Goal: Task Accomplishment & Management: Manage account settings

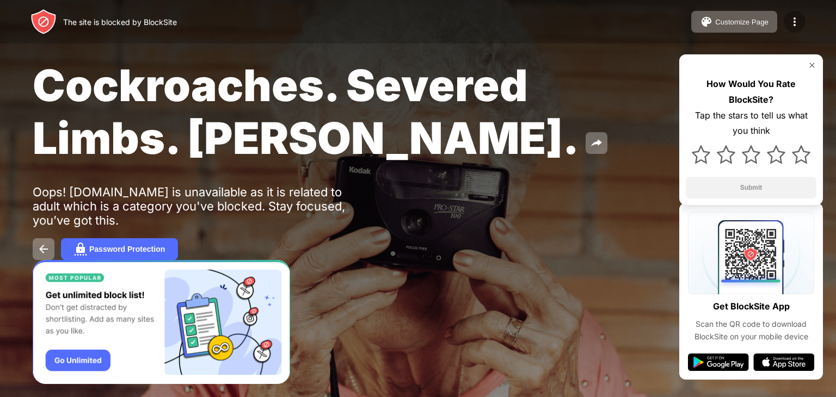
click at [796, 29] on div at bounding box center [795, 22] width 22 height 22
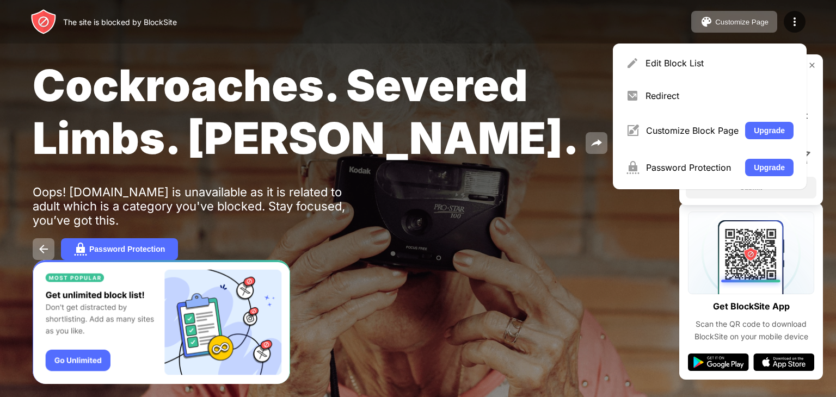
click at [634, 48] on div "Edit Block List Redirect Customize Block Page Upgrade Password Protection Upgra…" at bounding box center [710, 117] width 194 height 146
click at [633, 57] on img at bounding box center [632, 63] width 13 height 13
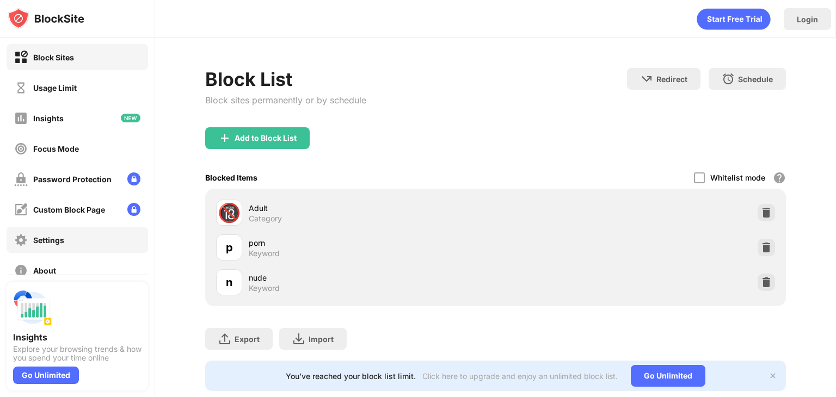
scroll to position [81, 0]
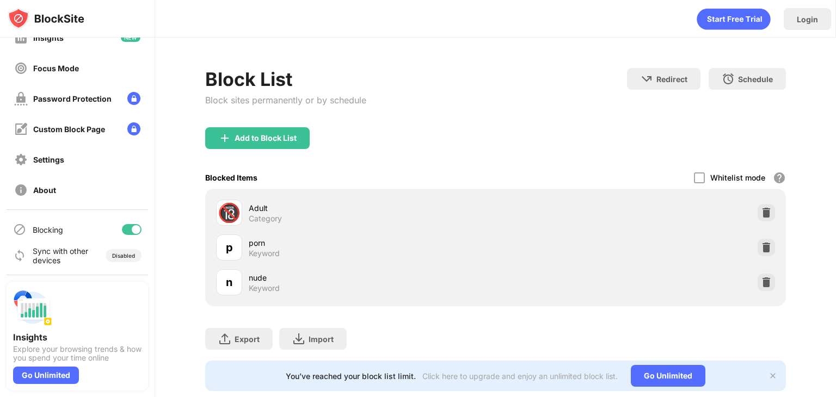
click at [132, 225] on div at bounding box center [136, 229] width 9 height 9
click at [123, 230] on div at bounding box center [127, 229] width 9 height 9
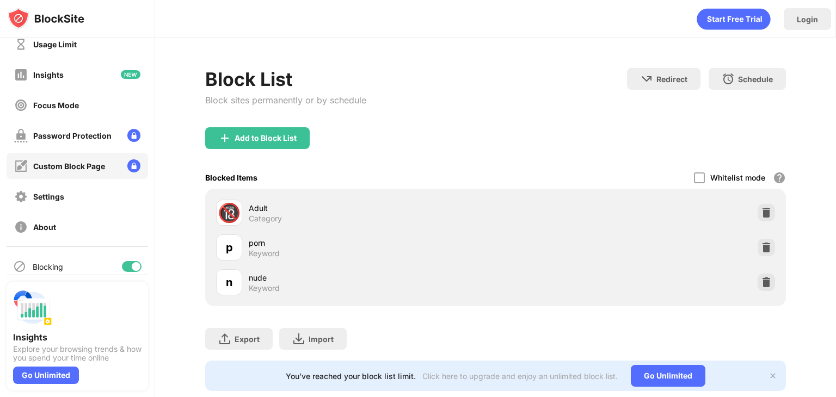
scroll to position [81, 0]
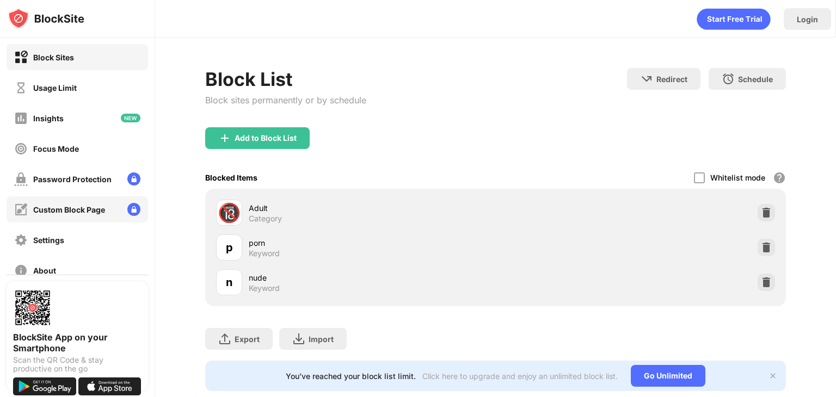
scroll to position [81, 0]
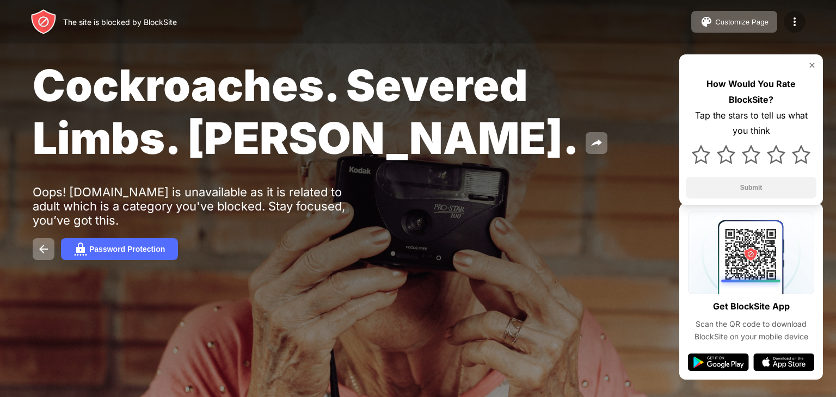
click at [793, 20] on img at bounding box center [794, 21] width 13 height 13
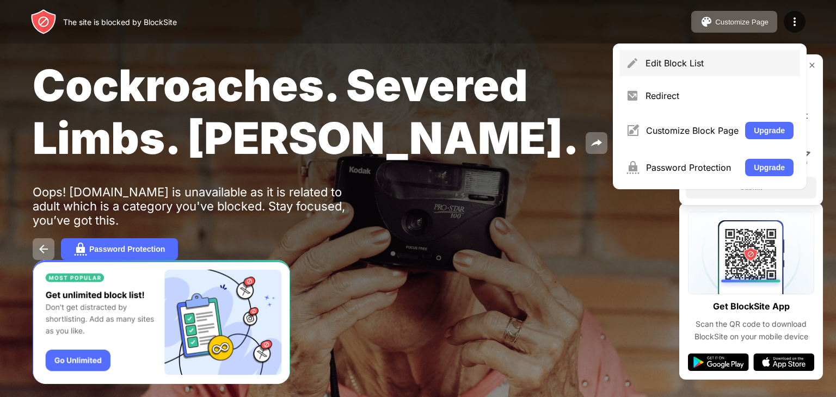
click at [650, 59] on div "Edit Block List" at bounding box center [719, 63] width 148 height 11
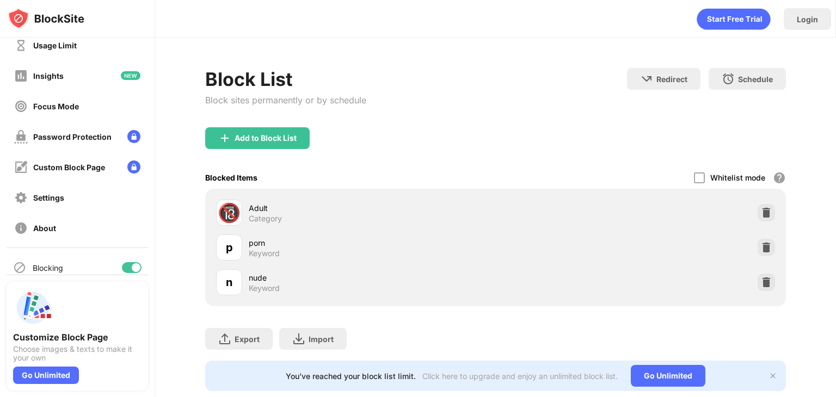
scroll to position [81, 0]
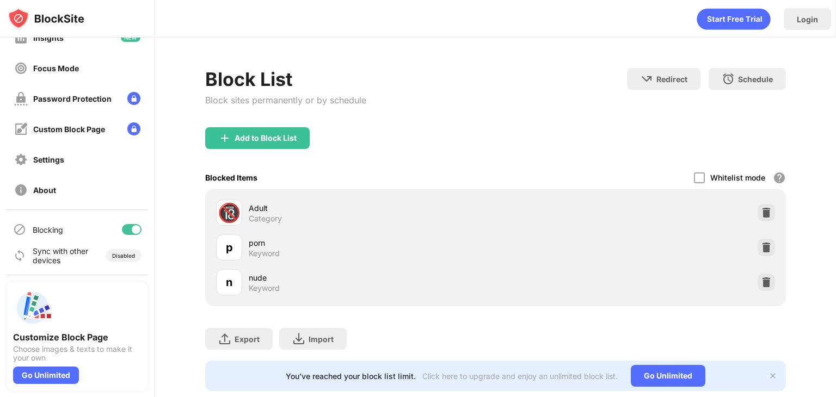
click at [122, 227] on div at bounding box center [132, 229] width 20 height 11
click at [124, 230] on div at bounding box center [132, 229] width 20 height 11
